Goal: Navigation & Orientation: Understand site structure

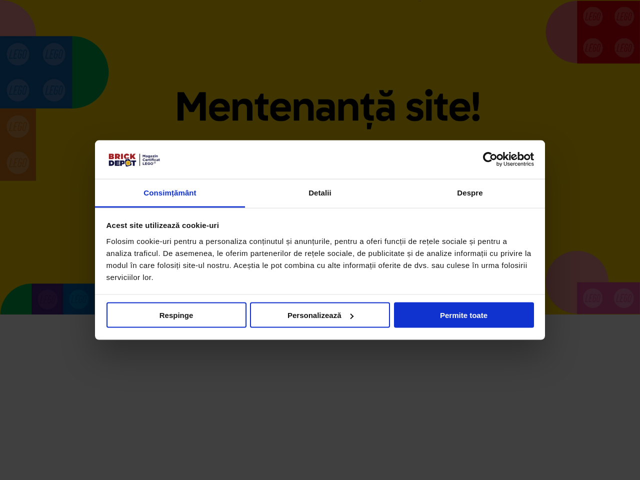
click at [320, 157] on div at bounding box center [321, 160] width 428 height 16
click at [170, 193] on link "Consimțământ" at bounding box center [170, 193] width 150 height 29
click at [320, 193] on link "Detalii" at bounding box center [320, 193] width 150 height 29
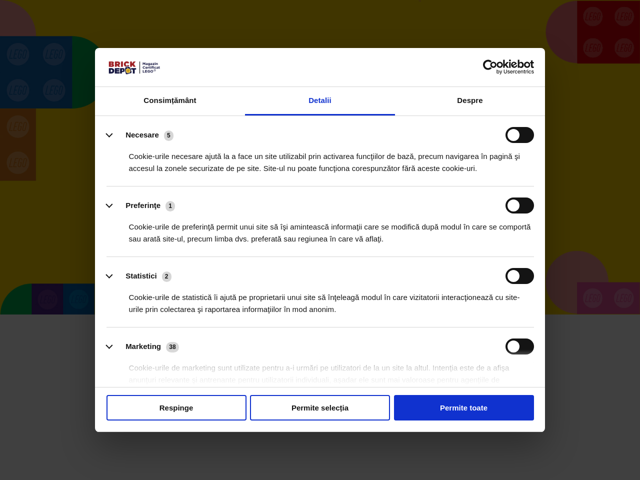
click at [470, 193] on li "Preferinţe 1 Cookie-urile de preferinţă permit unui site să îşi amintească info…" at bounding box center [321, 222] width 428 height 71
click at [320, 315] on div "Cookie-urile de statistică îi ajută pe proprietarii unui site să înţeleagă modu…" at bounding box center [321, 300] width 428 height 32
click at [177, 315] on div "Cookie-urile de statistică îi ajută pe proprietarii unui site să înţeleagă modu…" at bounding box center [321, 300] width 428 height 32
click at [320, 315] on div "Cookie-urile de statistică îi ajută pe proprietarii unui site să înţeleagă modu…" at bounding box center [321, 300] width 428 height 32
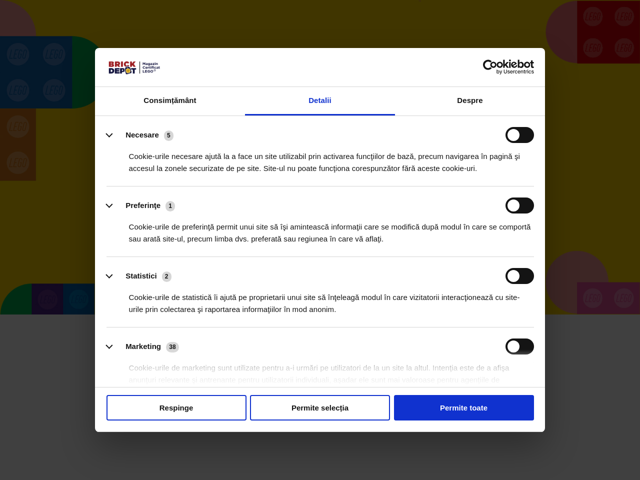
click at [464, 315] on div "Cookie-urile de statistică îi ajută pe proprietarii unui site să înţeleagă modu…" at bounding box center [321, 300] width 428 height 32
